Goal: Check status: Check status

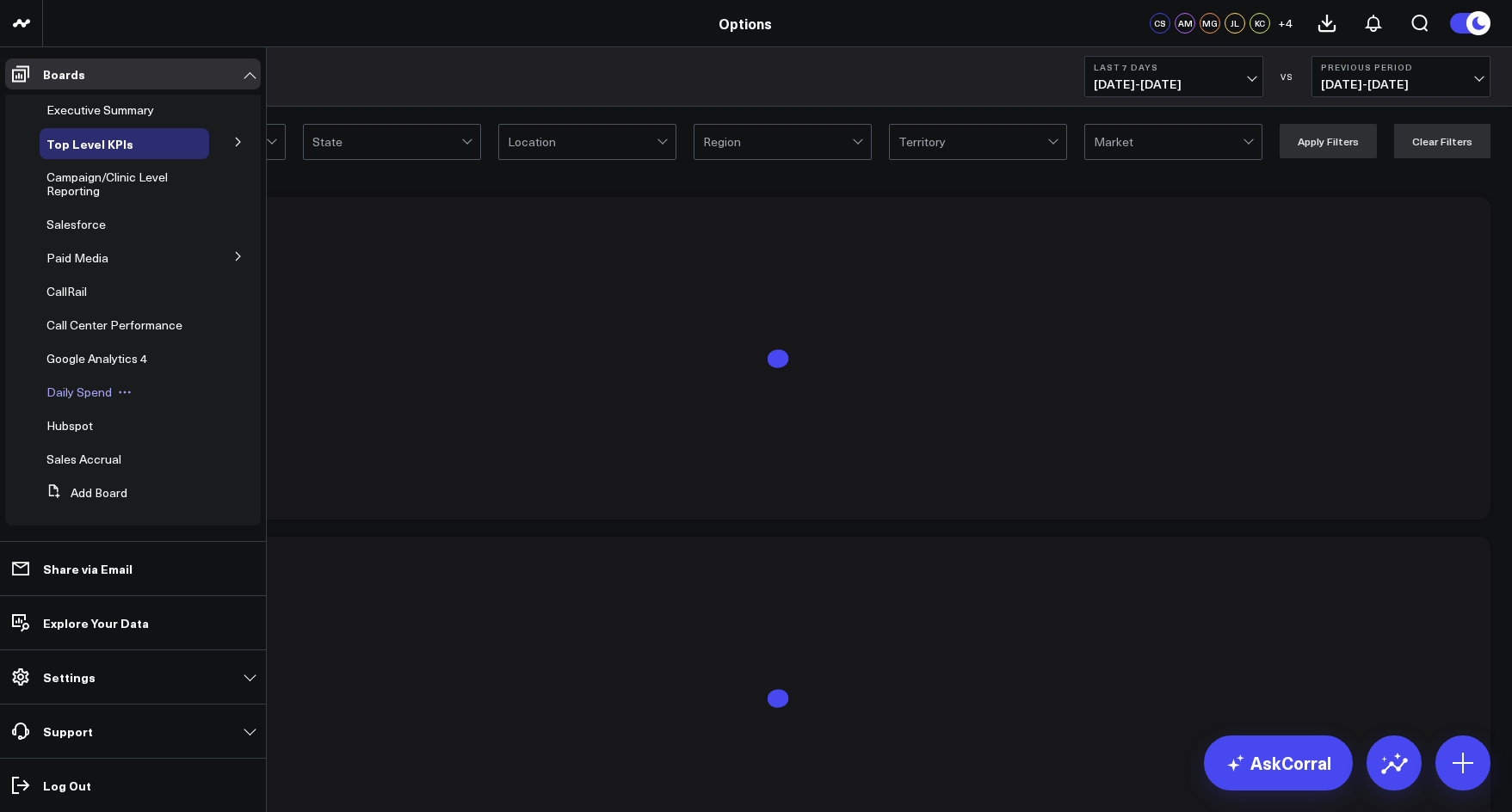
click at [80, 400] on span "Daily Spend" at bounding box center [79, 392] width 65 height 16
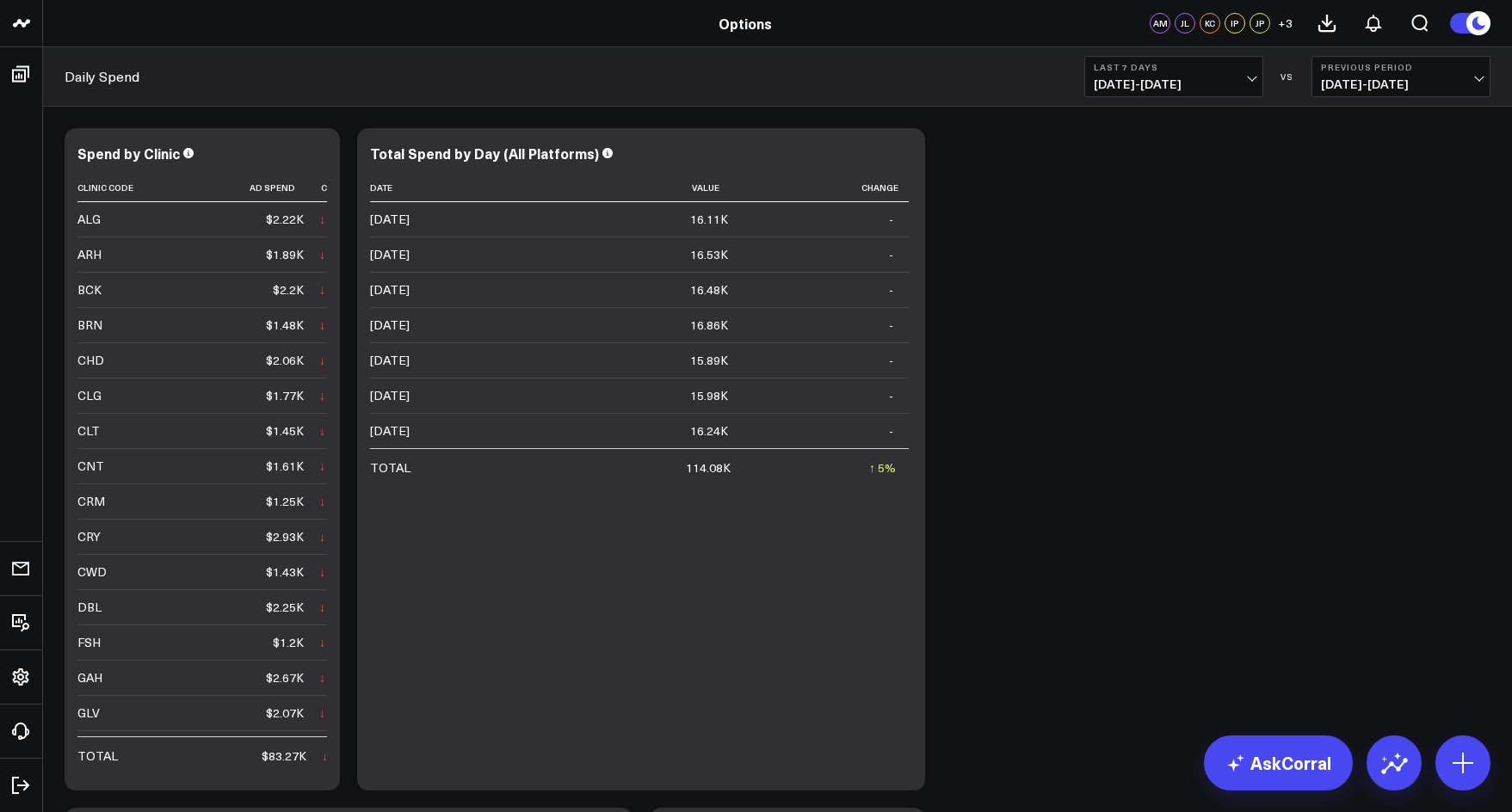
click at [1198, 78] on span "[DATE] - [DATE]" at bounding box center [1173, 84] width 160 height 14
click at [1125, 441] on link "MTD" at bounding box center [1173, 449] width 177 height 32
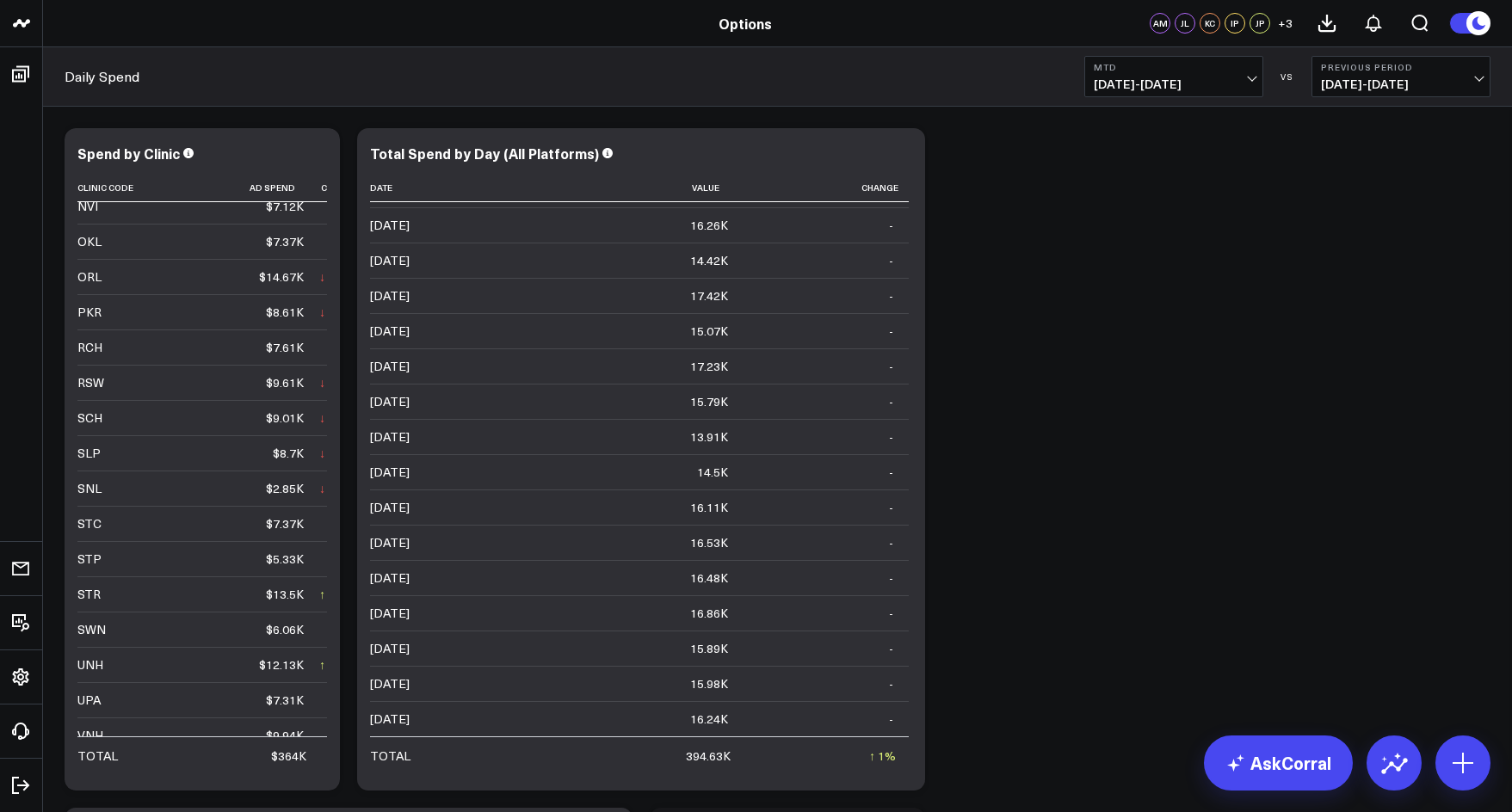
scroll to position [846, 0]
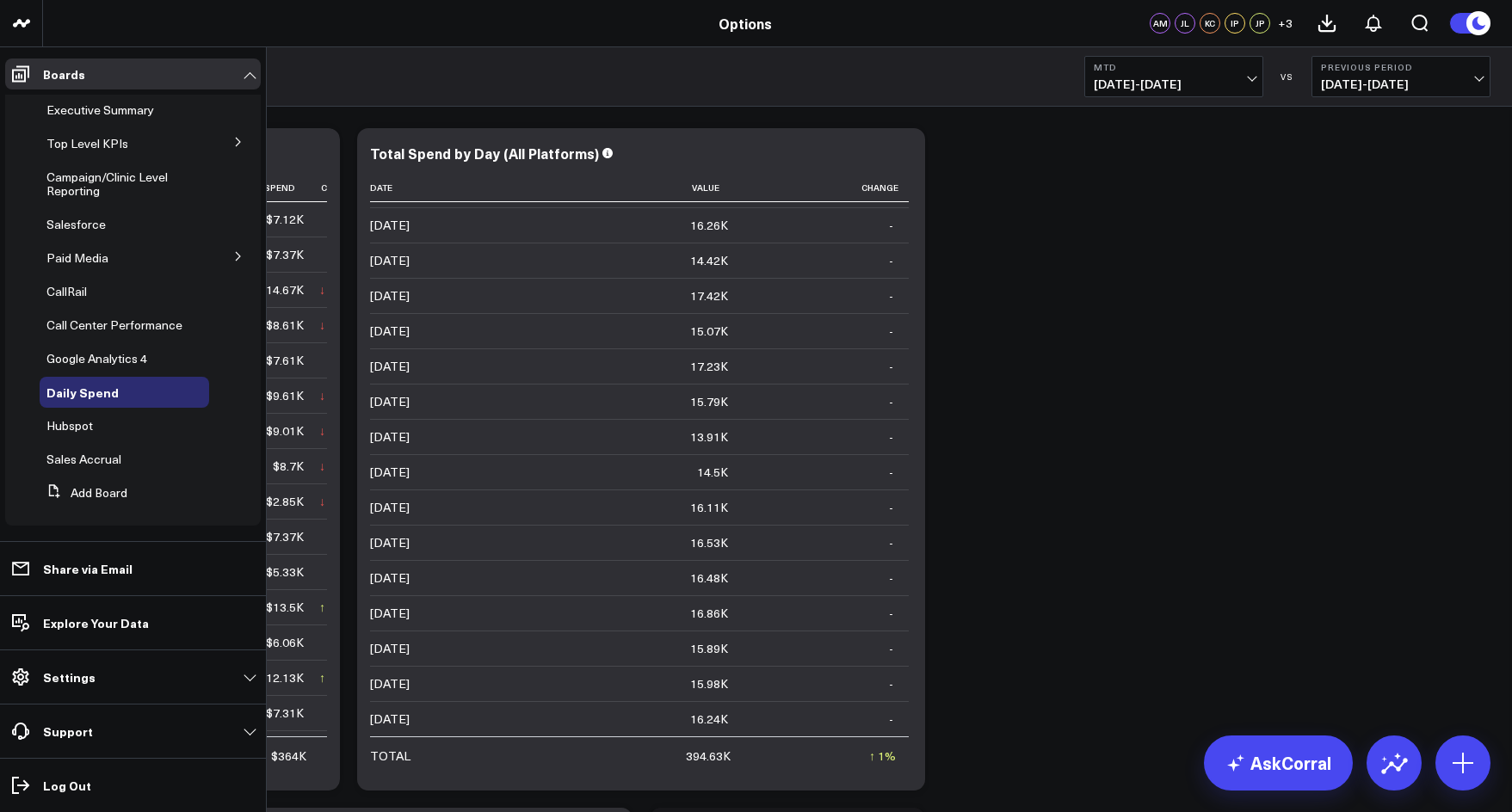
click at [236, 146] on icon at bounding box center [237, 143] width 5 height 9
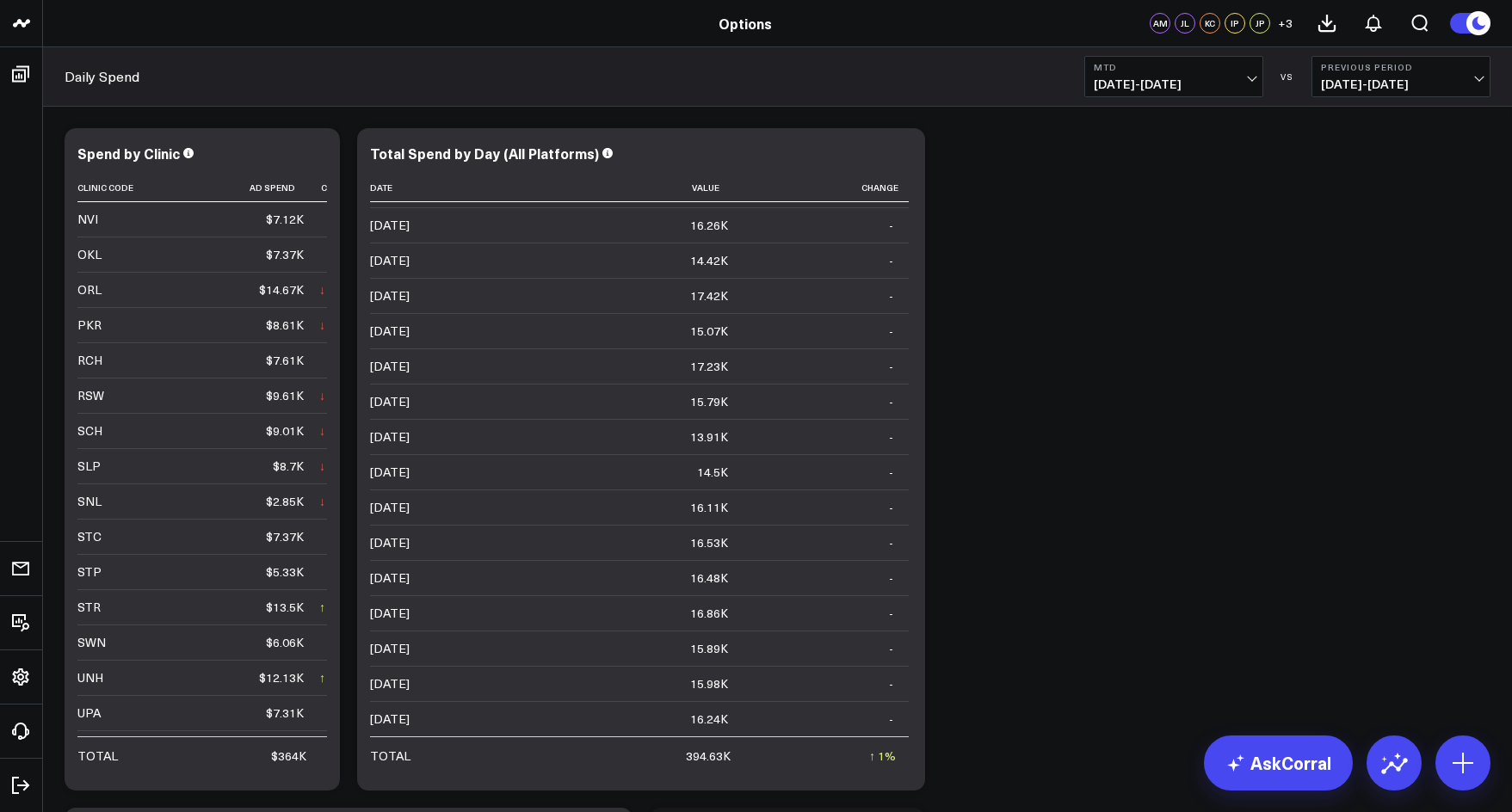
click at [1230, 263] on div "Modify via AI Copy link to widget Ask support Remove Create linked copy Executi…" at bounding box center [777, 799] width 1443 height 1360
